Goal: Task Accomplishment & Management: Manage account settings

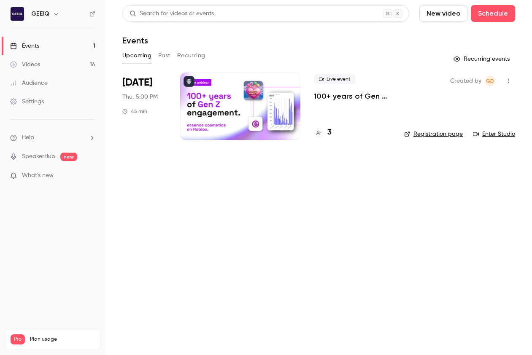
drag, startPoint x: 311, startPoint y: 90, endPoint x: 313, endPoint y: 95, distance: 5.7
click at [310, 91] on li "Aug 28 Thu, 5:00 PM 45 min Live event 100+ years of Gen Z engagement: essence c…" at bounding box center [318, 112] width 392 height 78
click at [318, 97] on p "100+ years of Gen Z engagement: essence cosmetics on Roblox" at bounding box center [352, 96] width 77 height 10
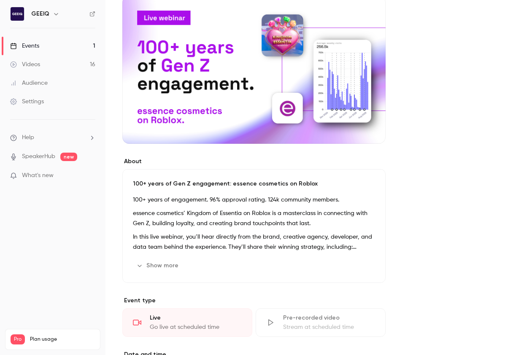
scroll to position [94, 0]
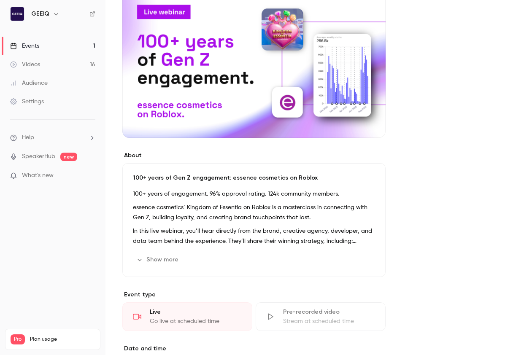
scroll to position [0, 0]
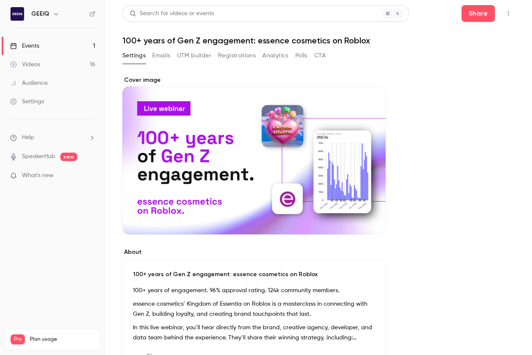
click at [230, 58] on button "Registrations" at bounding box center [237, 55] width 38 height 13
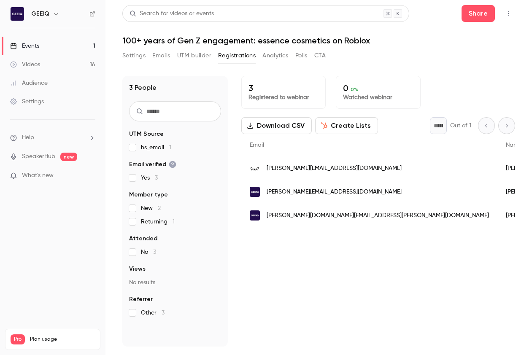
click at [126, 56] on button "Settings" at bounding box center [133, 55] width 23 height 13
